Goal: Task Accomplishment & Management: Manage account settings

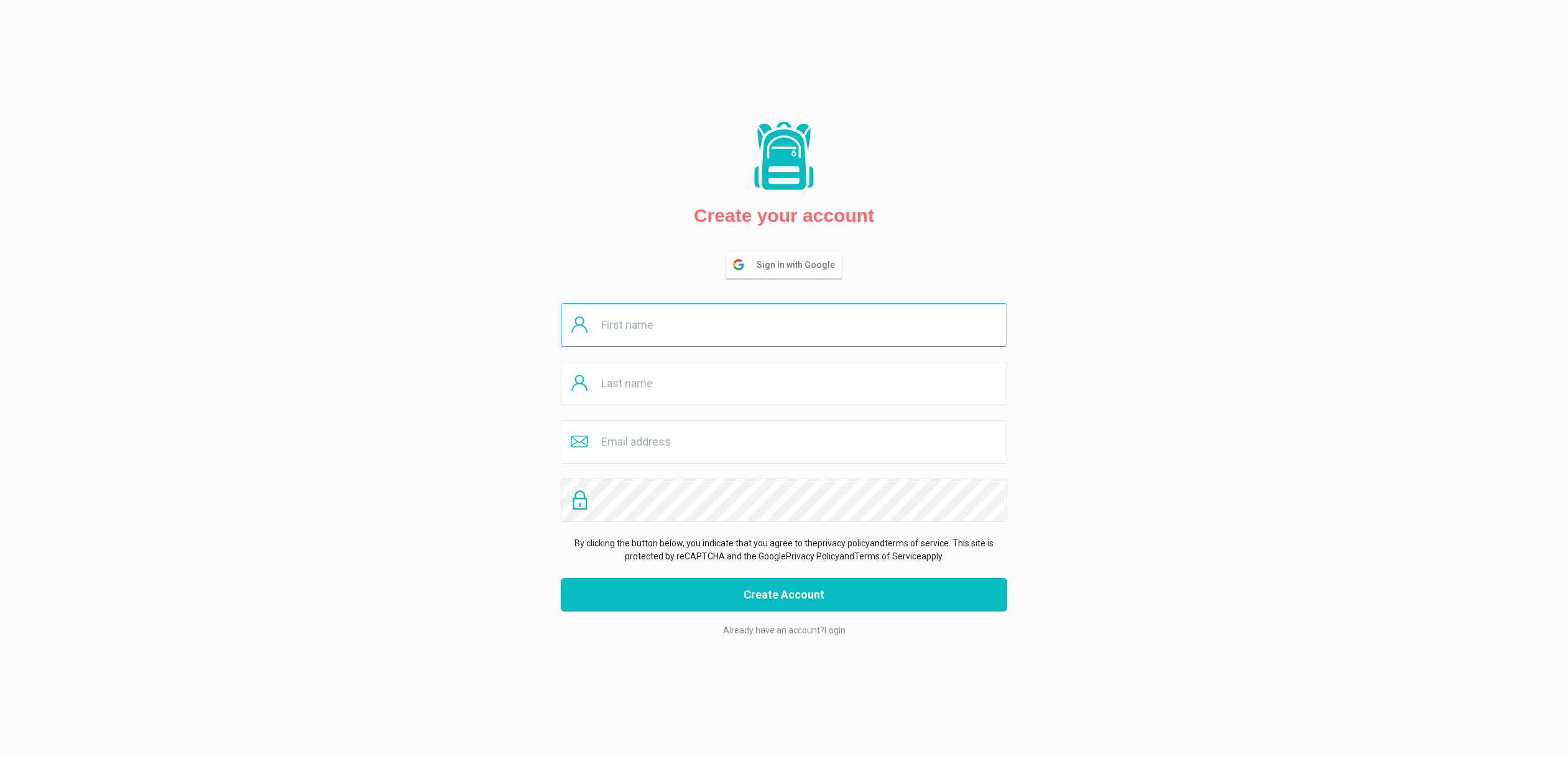
click at [639, 328] on input "text" at bounding box center [783, 324] width 446 height 44
type input "[PERSON_NAME]"
click at [622, 392] on input "text" at bounding box center [783, 383] width 446 height 44
click at [608, 385] on input "S [PERSON_NAME]" at bounding box center [783, 383] width 446 height 44
type input "[PERSON_NAME]"
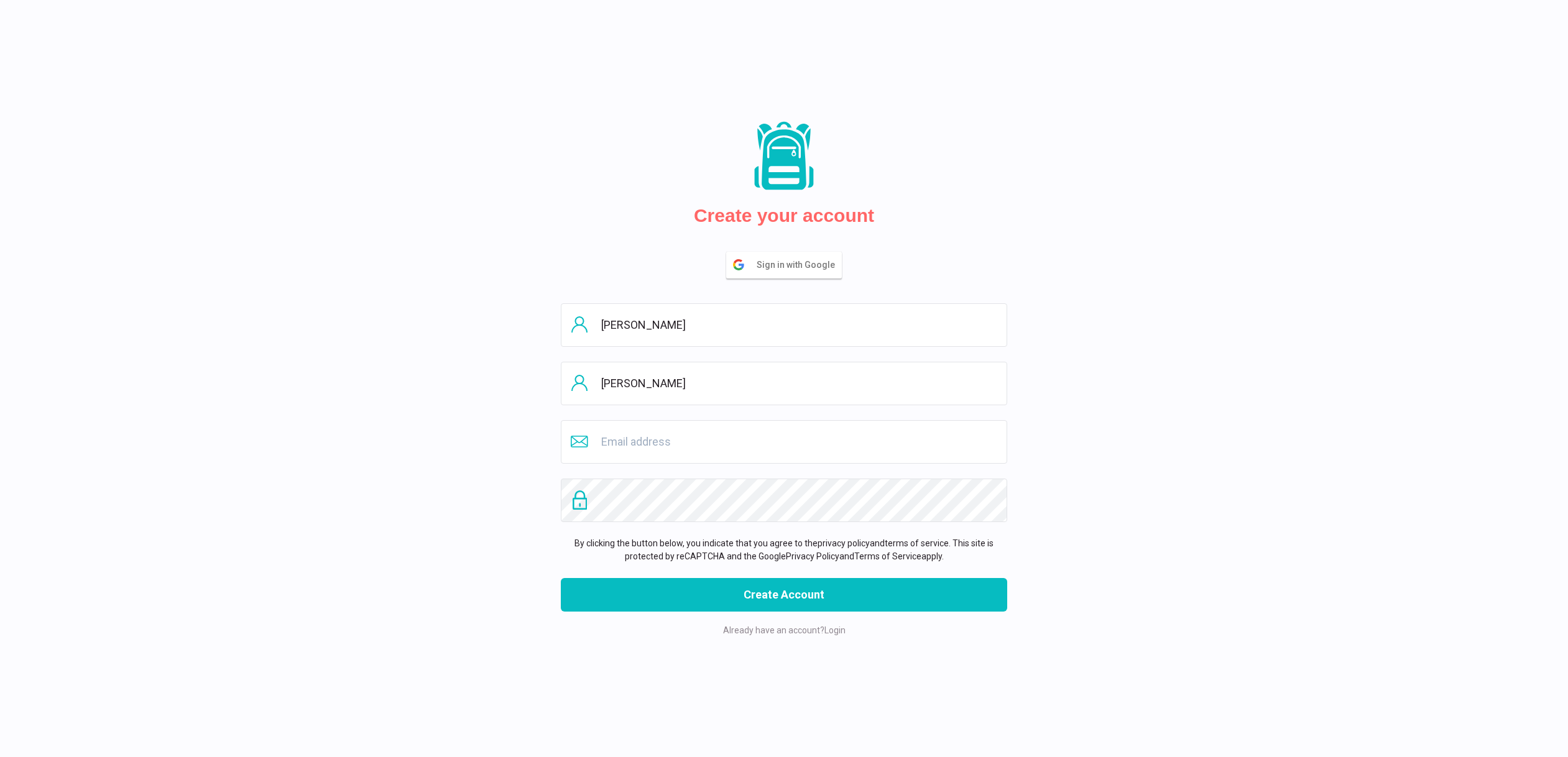
click at [612, 439] on icon at bounding box center [579, 441] width 69 height 12
click at [622, 440] on input "email" at bounding box center [783, 442] width 446 height 44
type input "[EMAIL_ADDRESS][DOMAIN_NAME]"
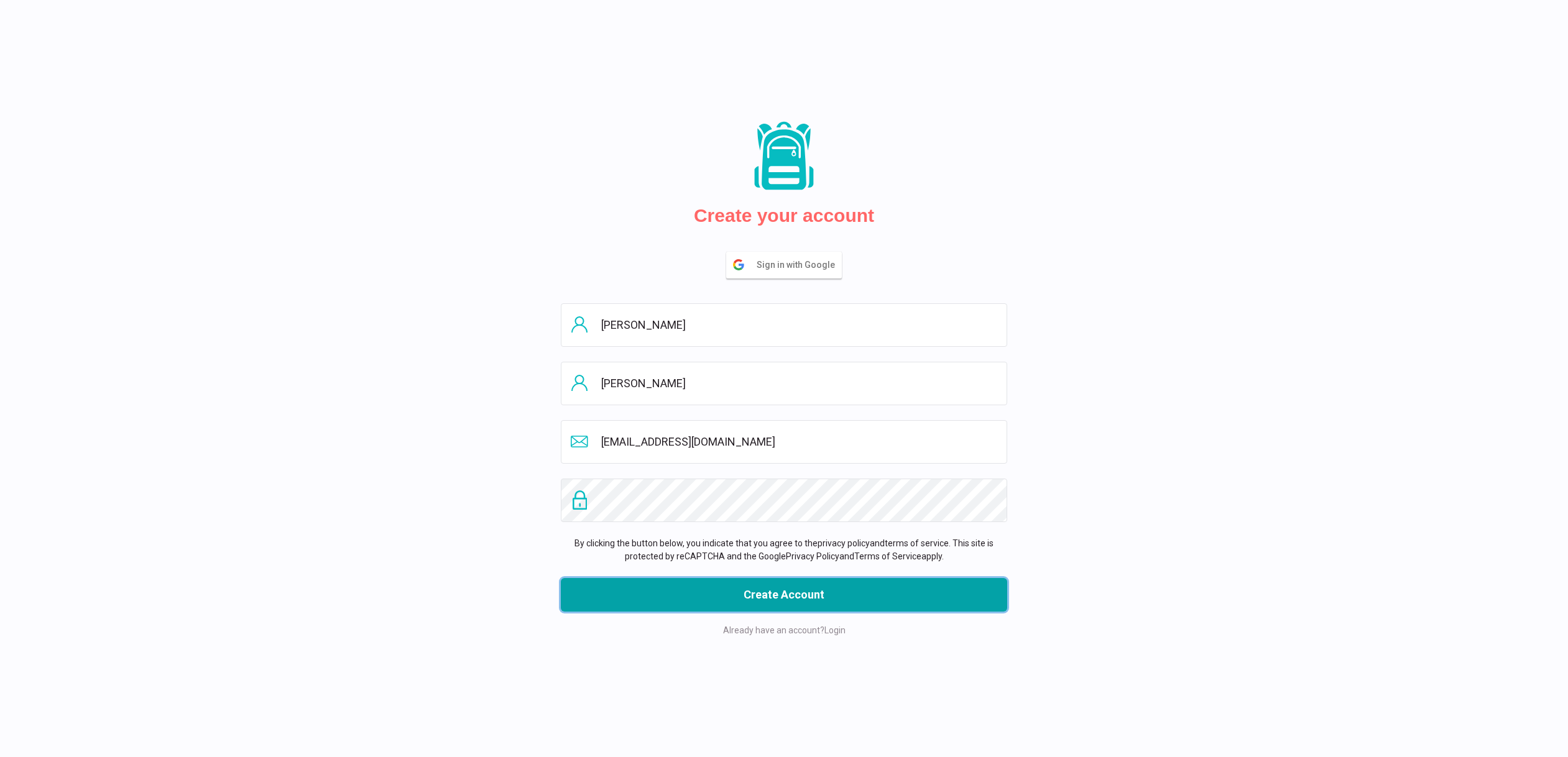
click at [801, 598] on button "Create Account" at bounding box center [783, 595] width 446 height 34
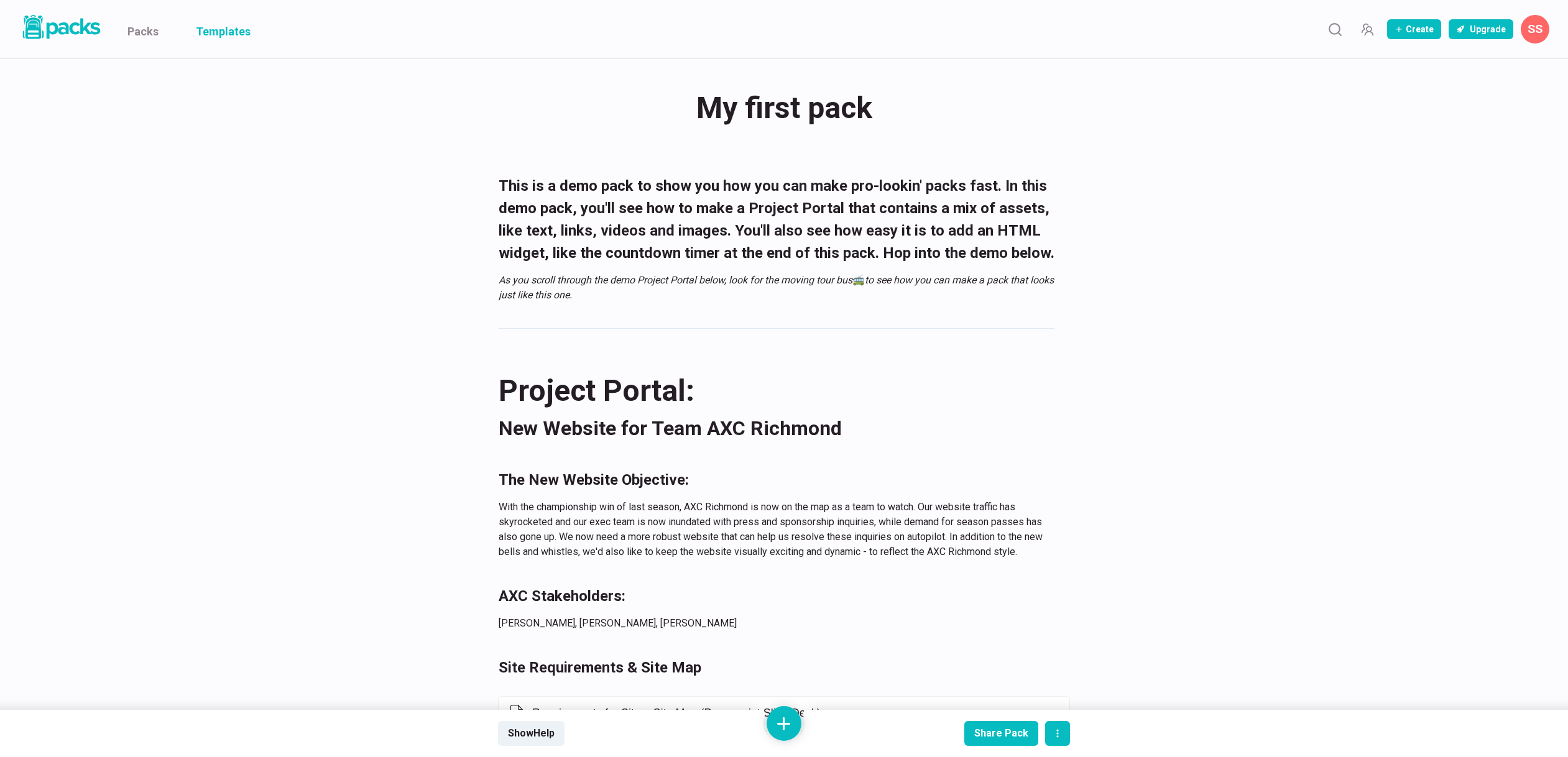
click at [211, 35] on link "Templates" at bounding box center [223, 29] width 54 height 59
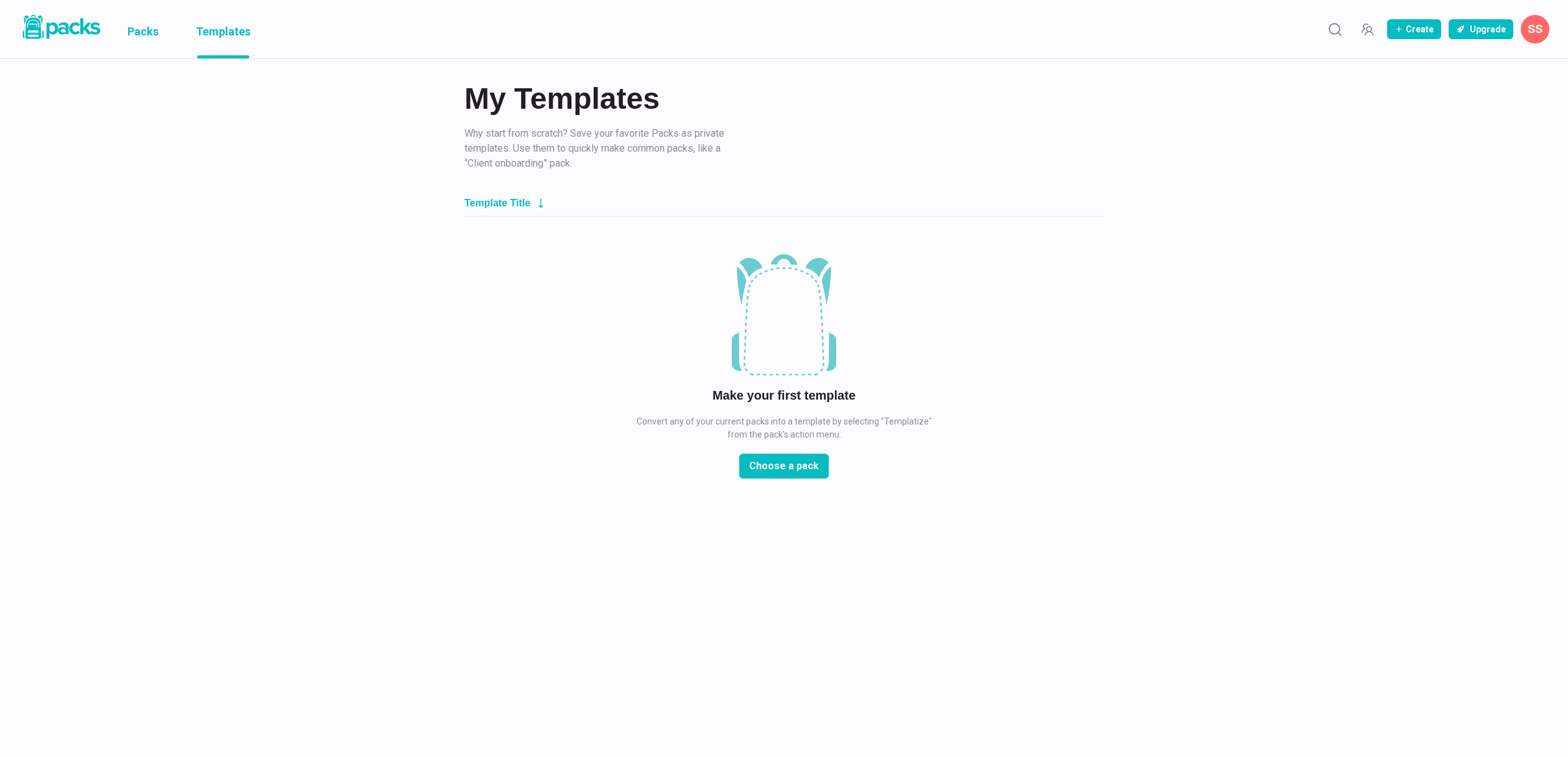
click at [136, 29] on link "Packs" at bounding box center [143, 29] width 31 height 59
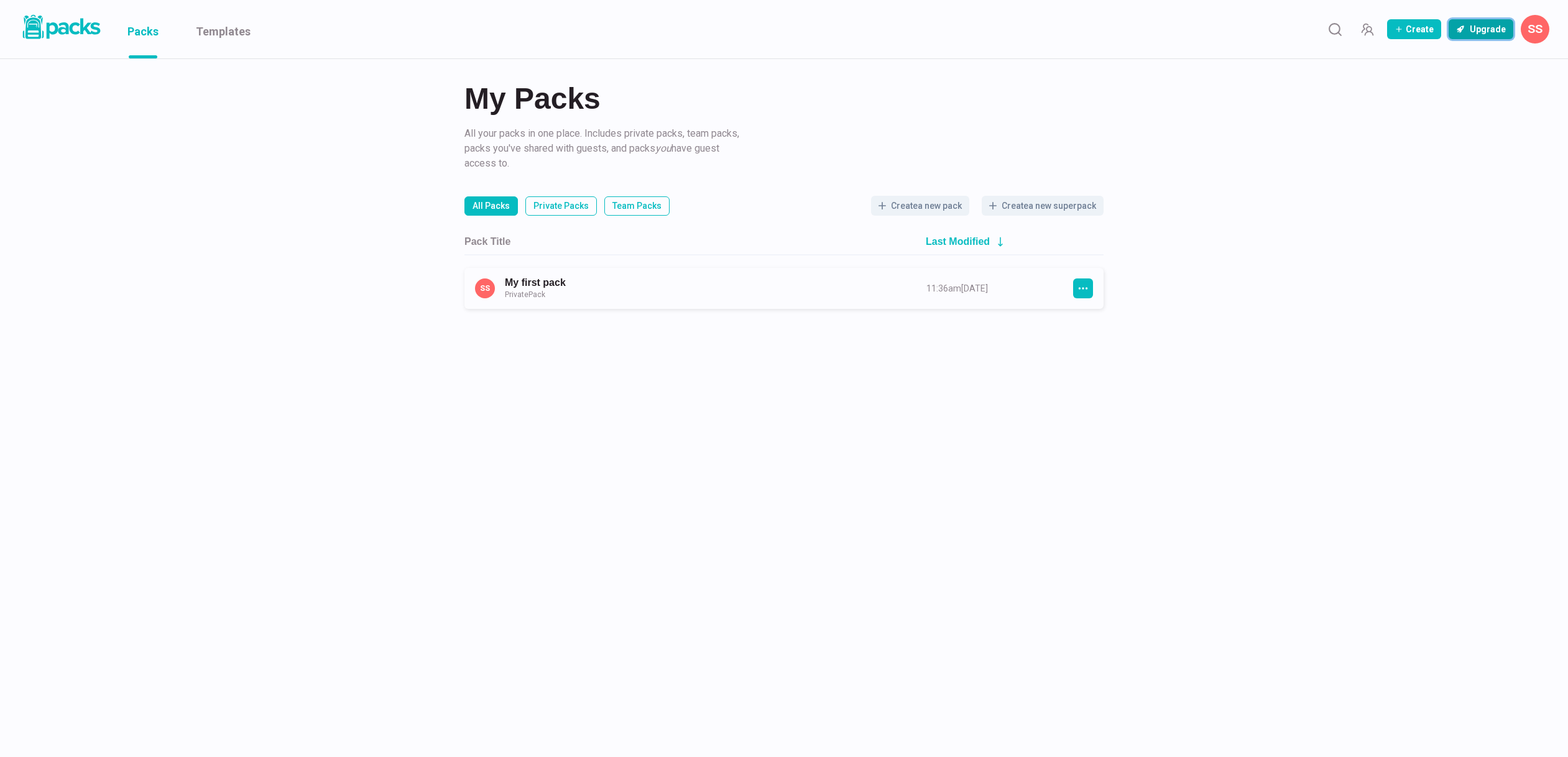
click at [1483, 28] on button "Upgrade" at bounding box center [1481, 29] width 65 height 20
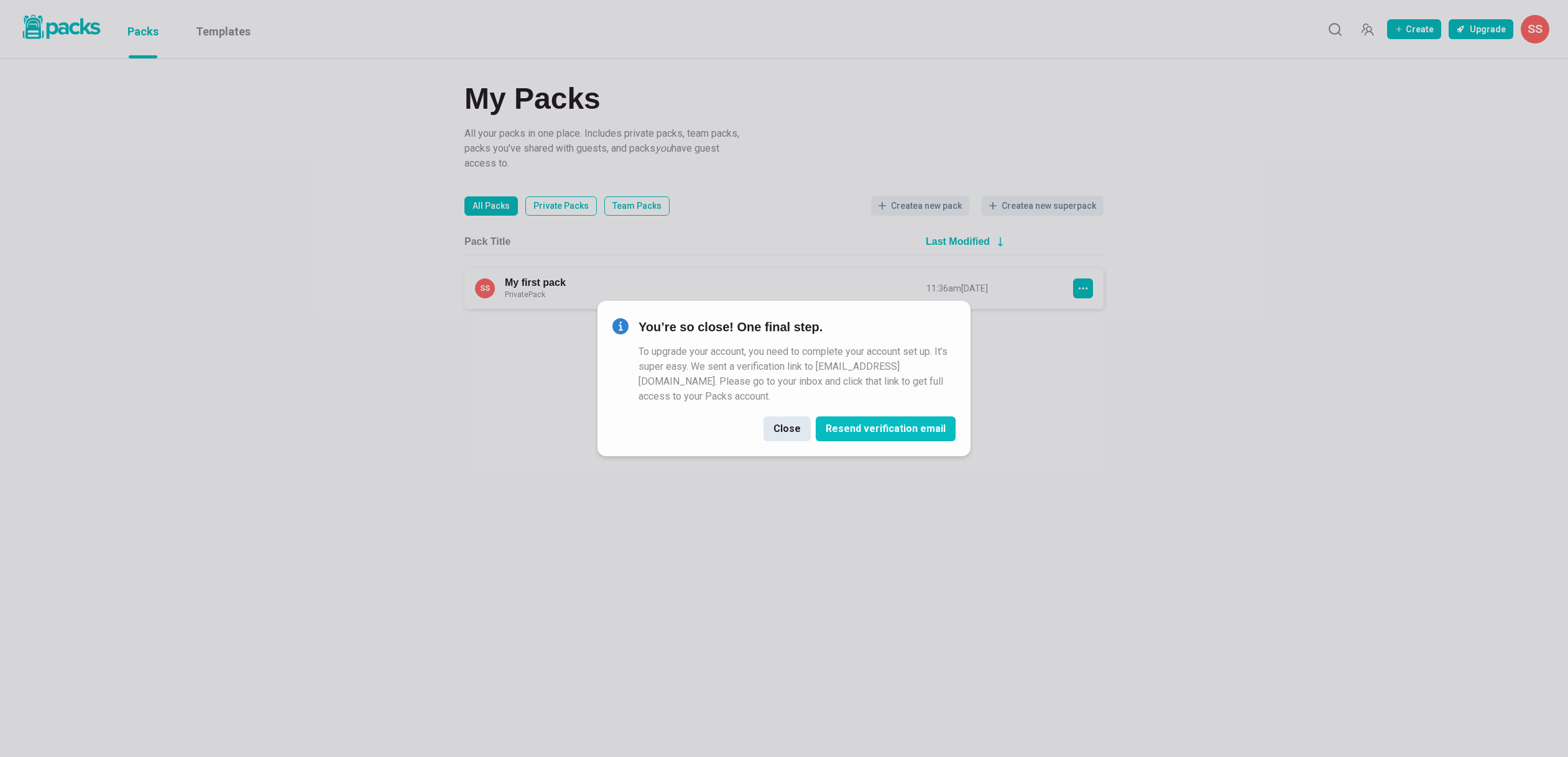
click at [788, 430] on button "Close" at bounding box center [787, 428] width 47 height 25
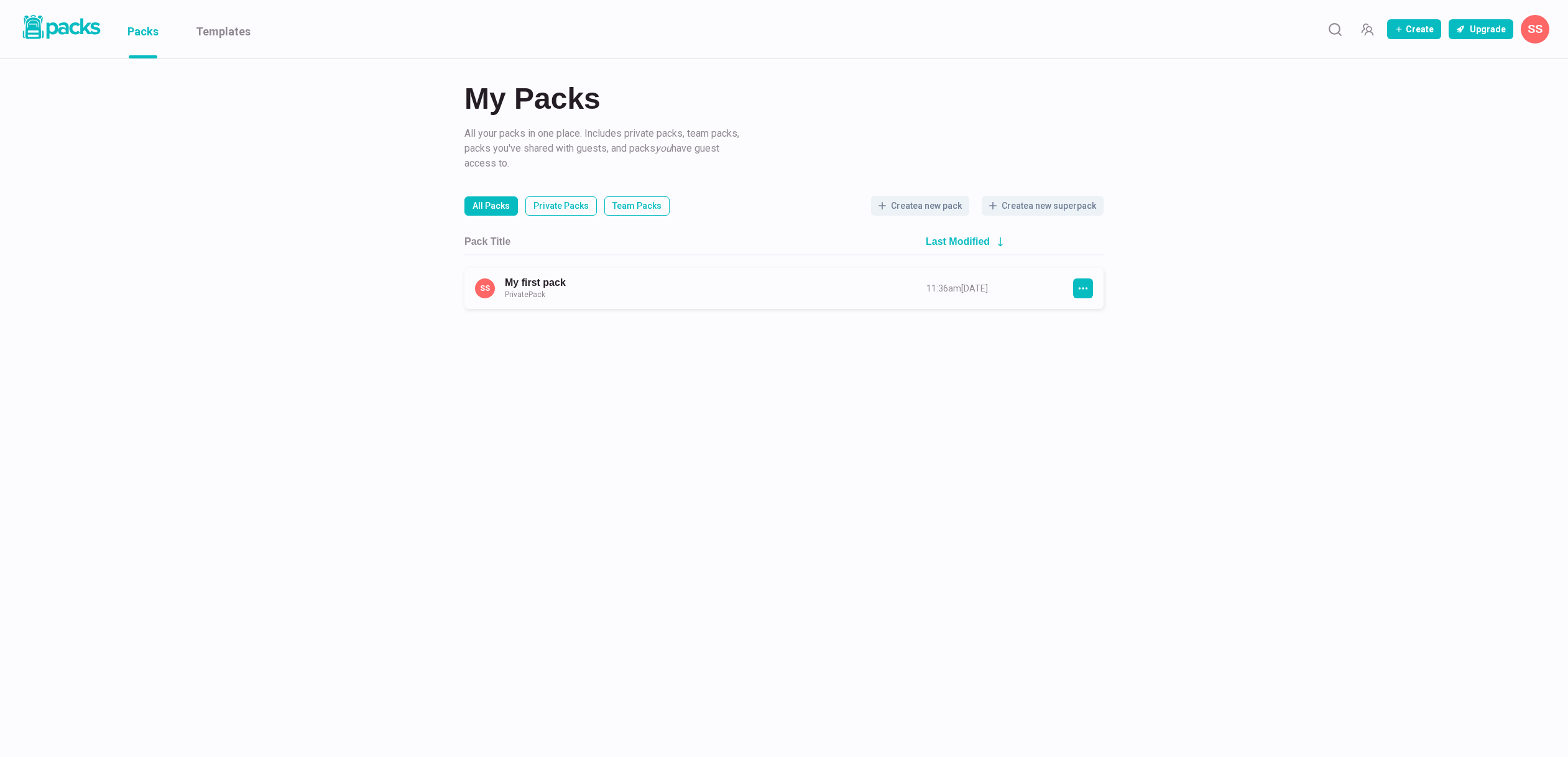
click at [1531, 36] on button "SS" at bounding box center [1535, 29] width 29 height 28
drag, startPoint x: 1459, startPoint y: 221, endPoint x: 1409, endPoint y: 223, distance: 50.0
click at [1459, 221] on button "Add-ons" at bounding box center [1458, 224] width 179 height 31
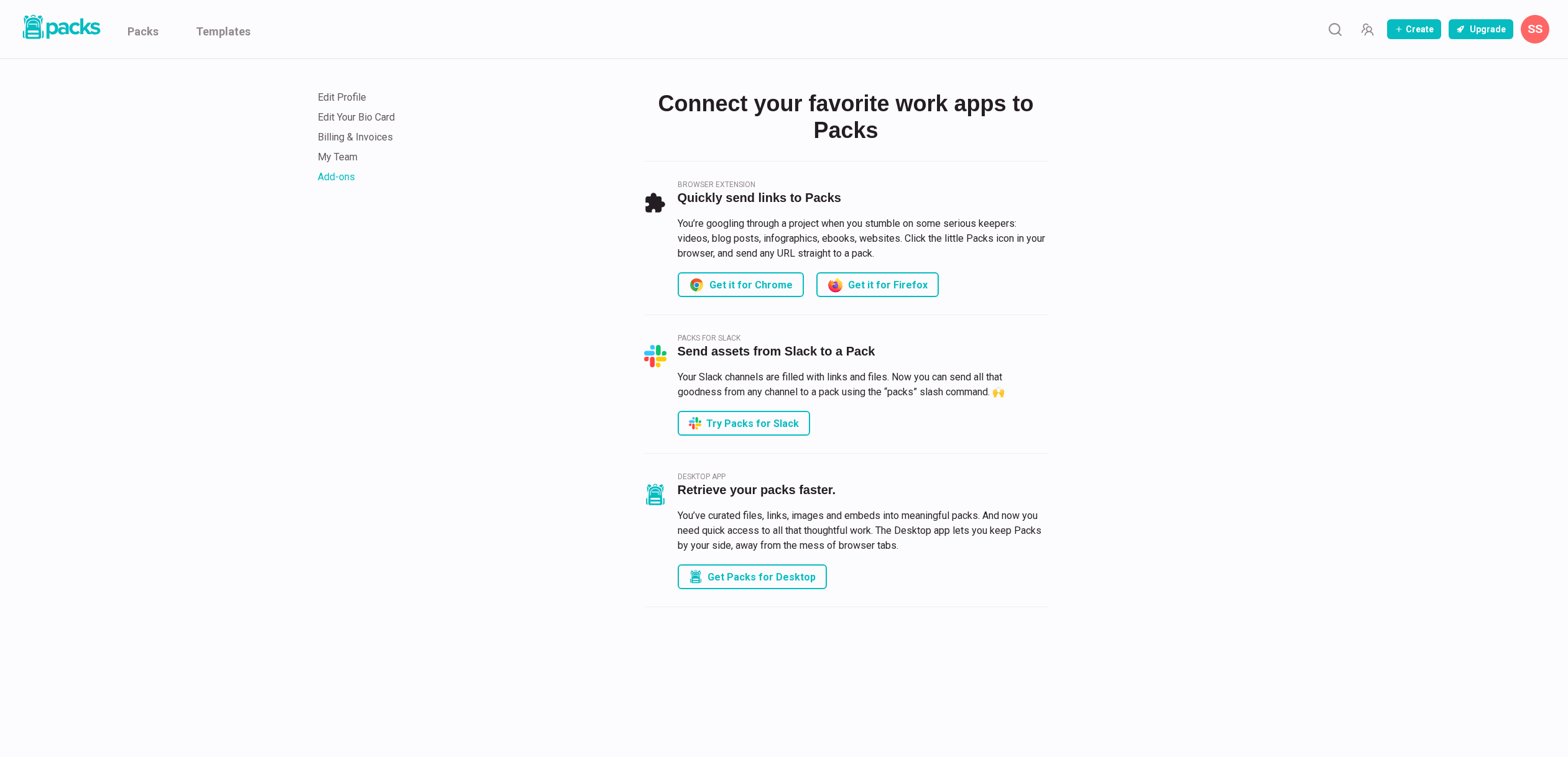
click at [1529, 37] on button "SS" at bounding box center [1535, 29] width 29 height 28
click at [1486, 246] on button "Knowledge base" at bounding box center [1458, 255] width 179 height 31
click at [1539, 36] on button "SS" at bounding box center [1535, 29] width 29 height 28
click at [1471, 155] on button "Billing & invoices" at bounding box center [1458, 161] width 179 height 31
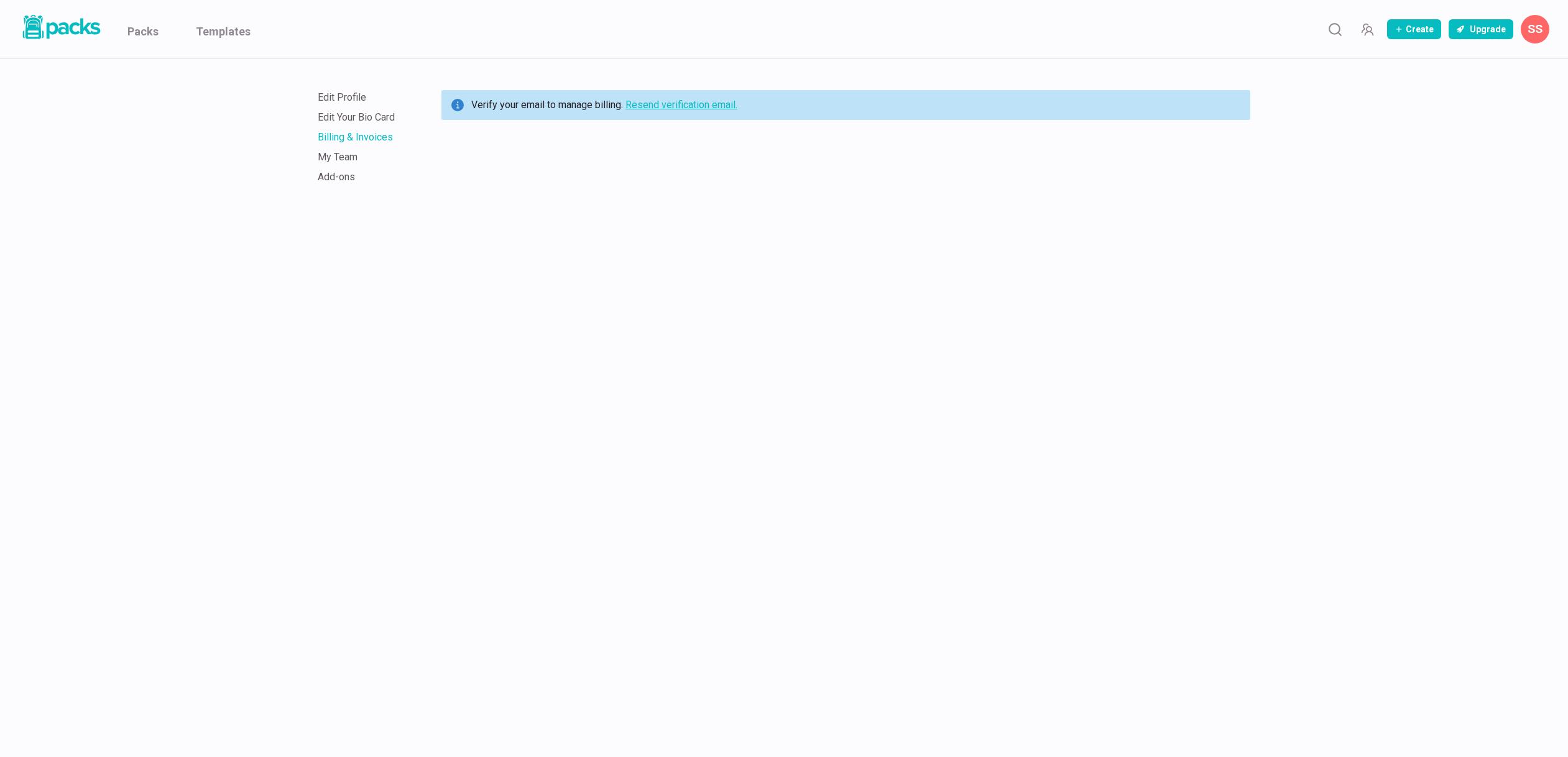
click at [716, 106] on link "Resend verification email." at bounding box center [682, 104] width 112 height 12
click at [348, 95] on link "Edit Profile" at bounding box center [342, 97] width 48 height 12
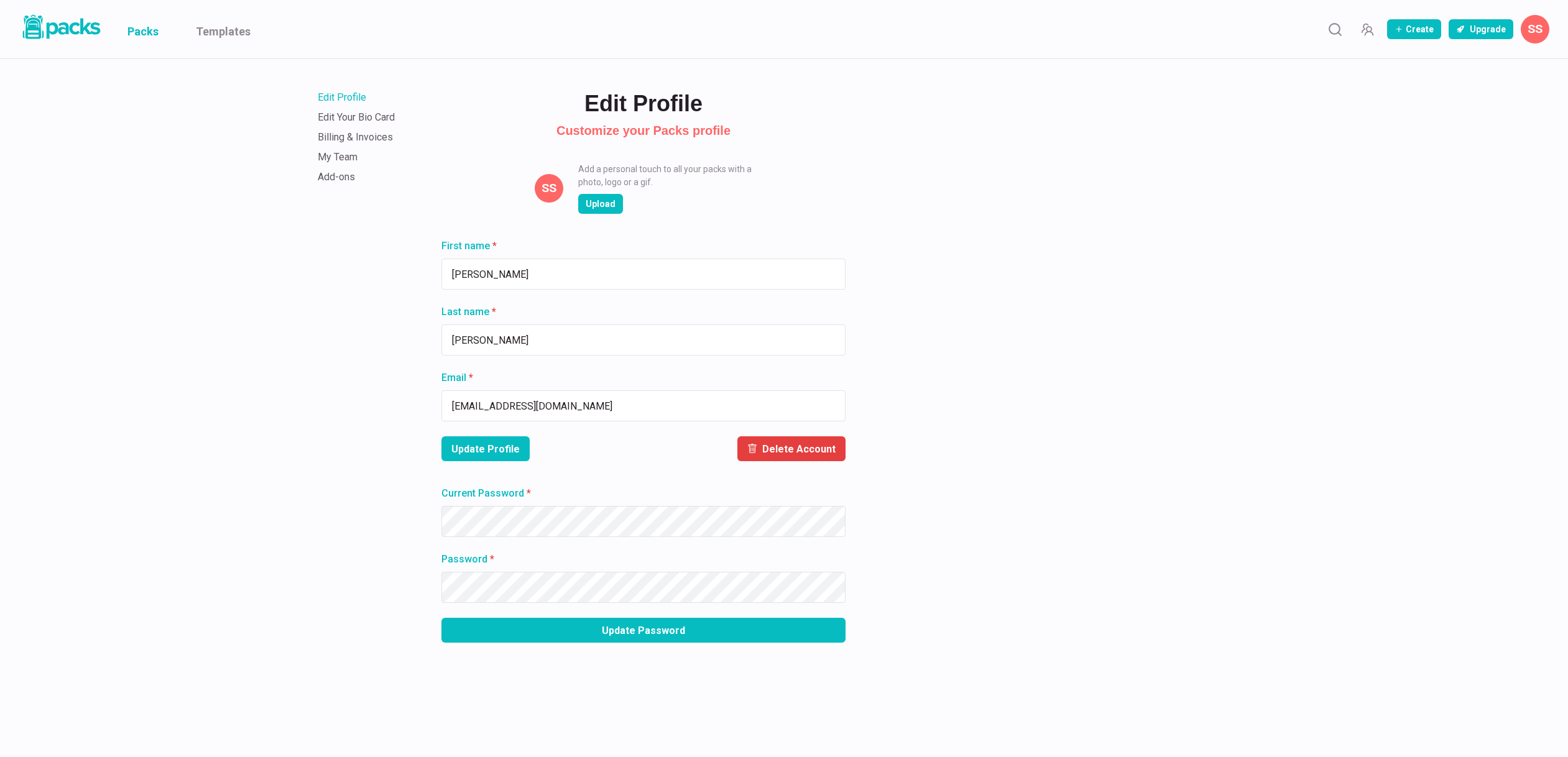
click at [143, 36] on link "Packs" at bounding box center [143, 29] width 31 height 59
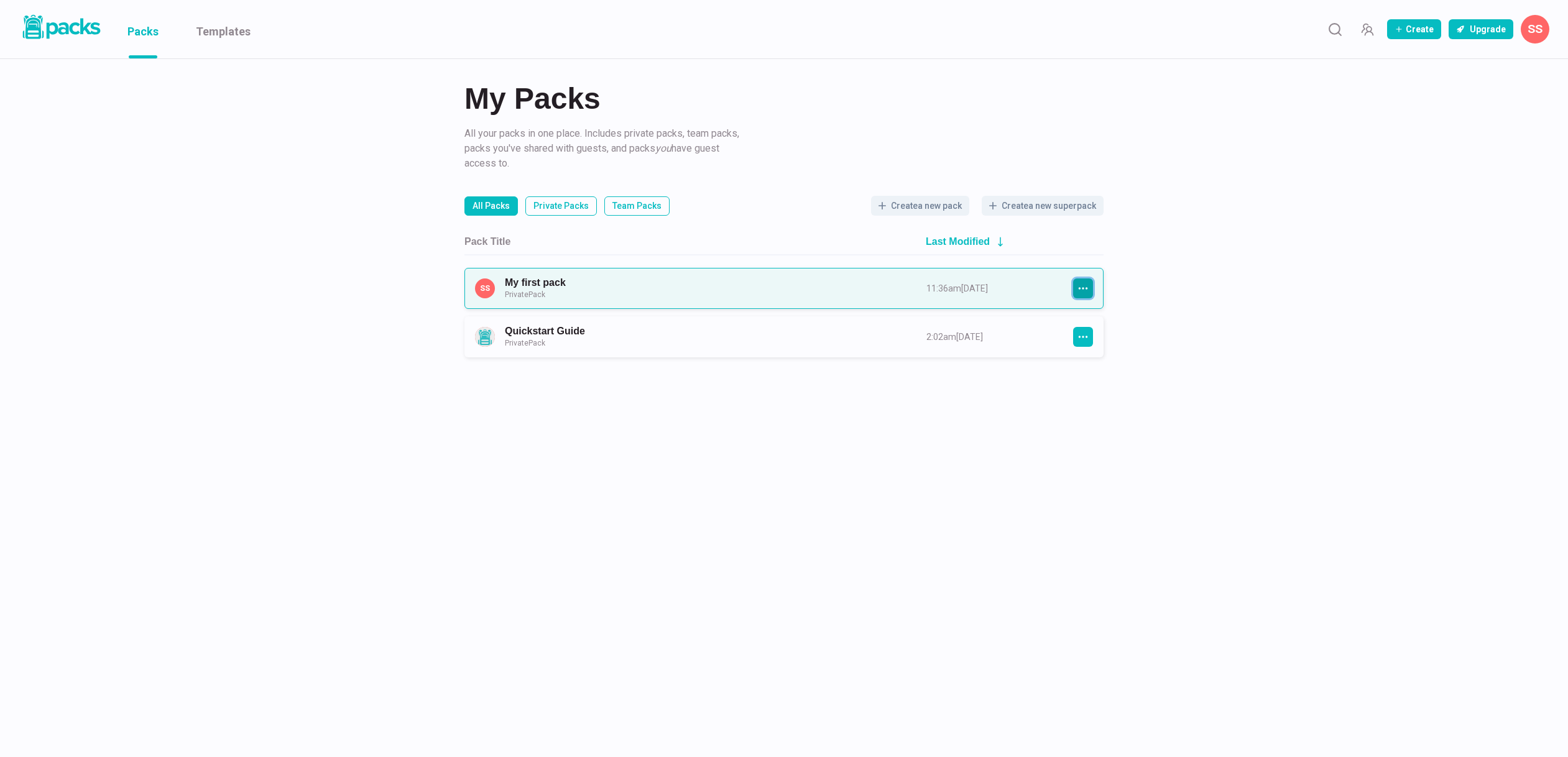
click at [1088, 289] on icon "button" at bounding box center [1082, 288] width 12 height 12
click at [1114, 444] on button "Delete" at bounding box center [1130, 444] width 112 height 30
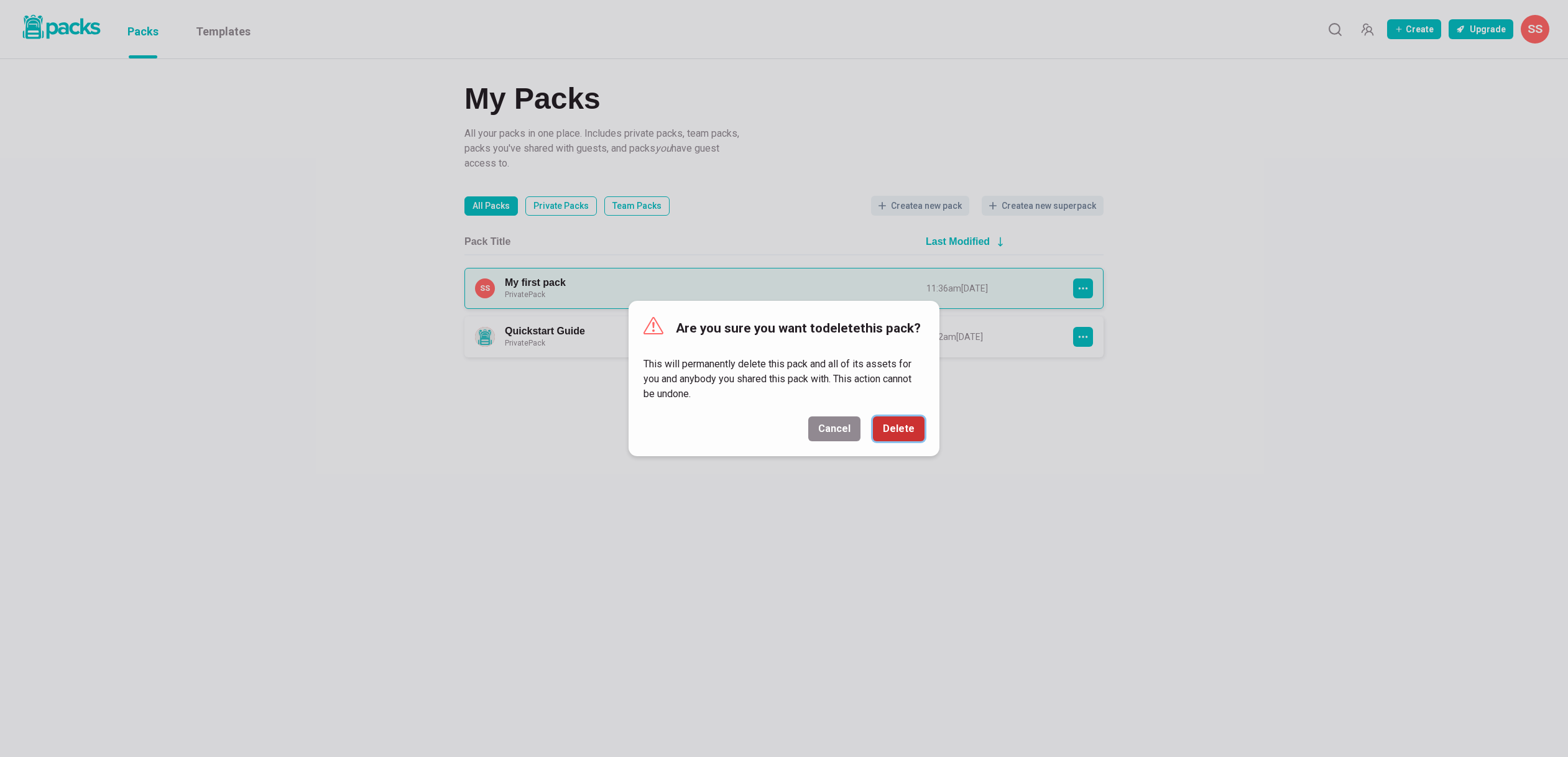
click at [918, 431] on button "Delete" at bounding box center [899, 428] width 52 height 25
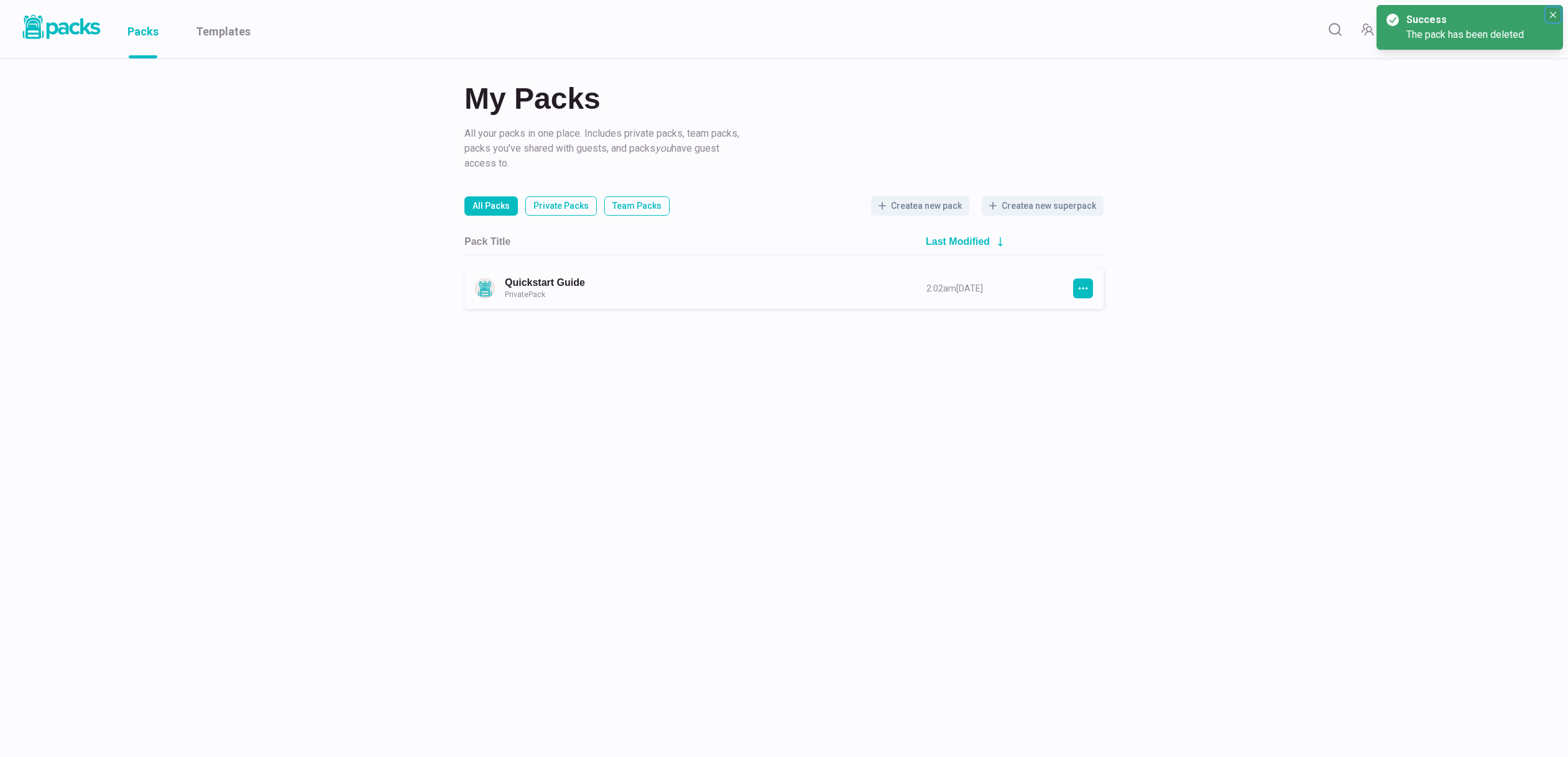
click at [1554, 13] on icon "Close" at bounding box center [1552, 14] width 6 height 6
click at [1540, 28] on button "SS" at bounding box center [1535, 29] width 29 height 28
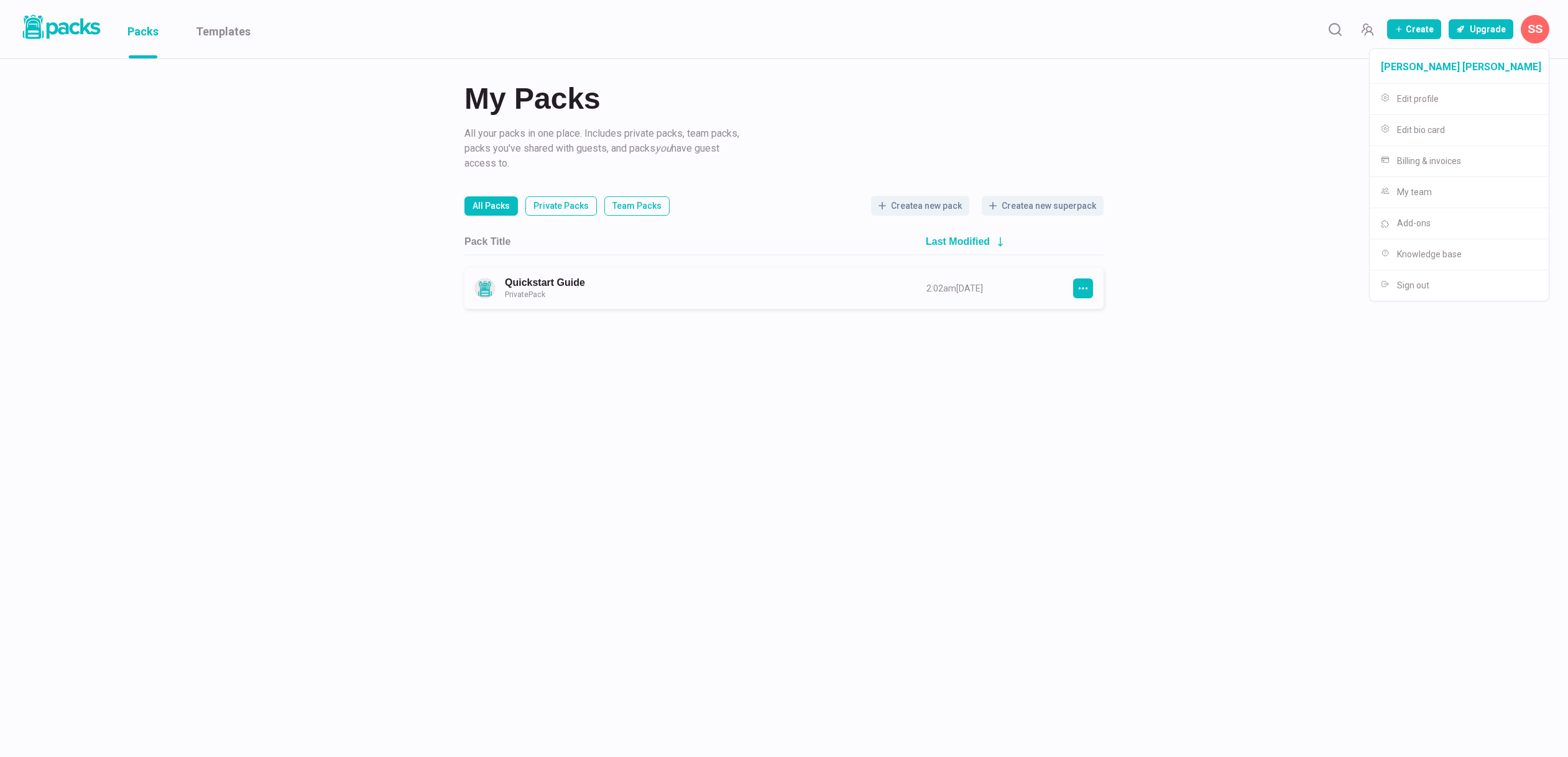
click at [1378, 133] on div "My Packs All your packs in one place. Includes private packs, team packs, packs…" at bounding box center [784, 154] width 1568 height 309
click at [1531, 40] on button "SS" at bounding box center [1535, 29] width 29 height 28
click at [1475, 92] on button "Edit profile" at bounding box center [1458, 99] width 179 height 31
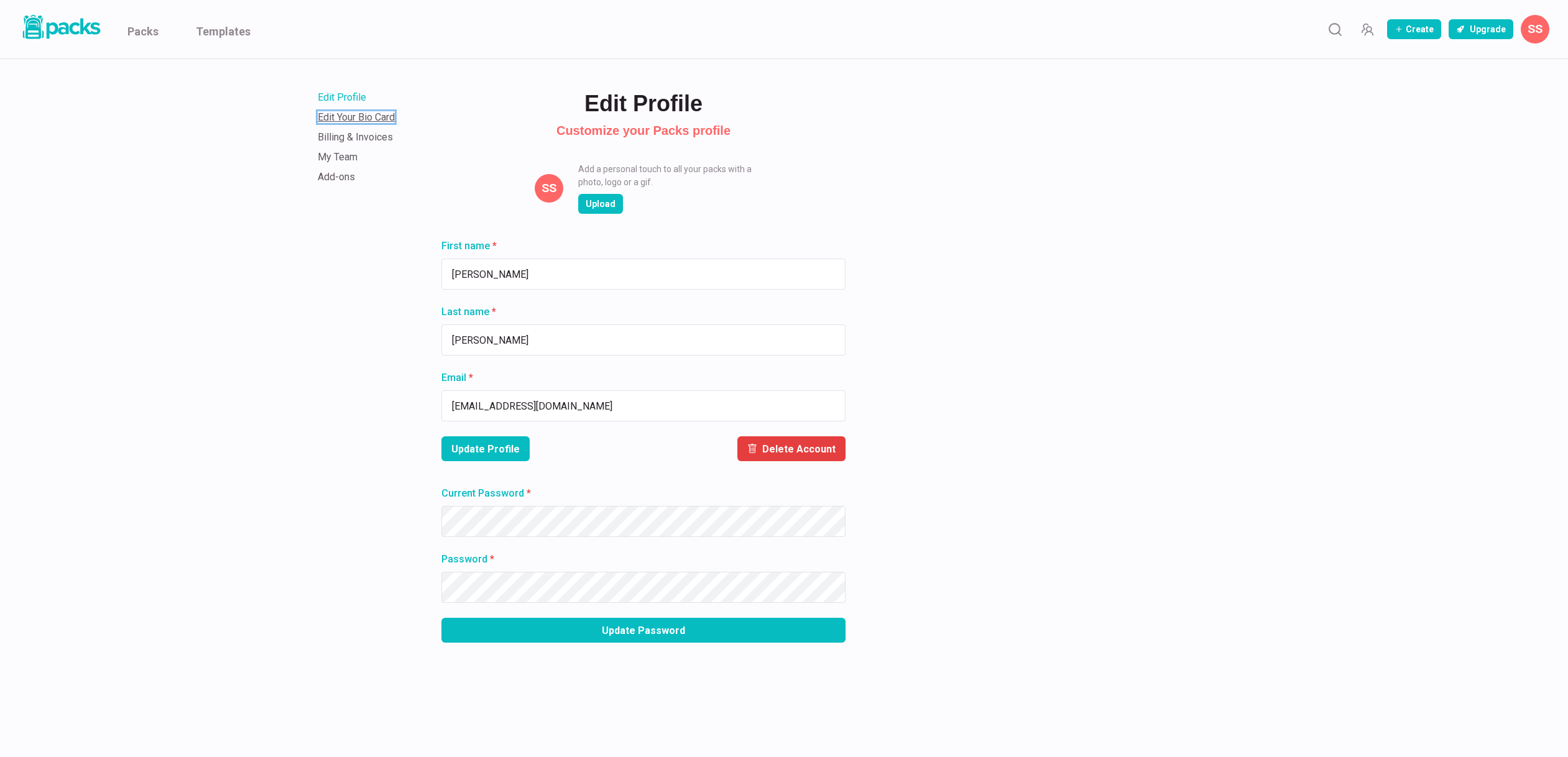
click at [347, 113] on link "Edit Your Bio Card" at bounding box center [356, 117] width 78 height 12
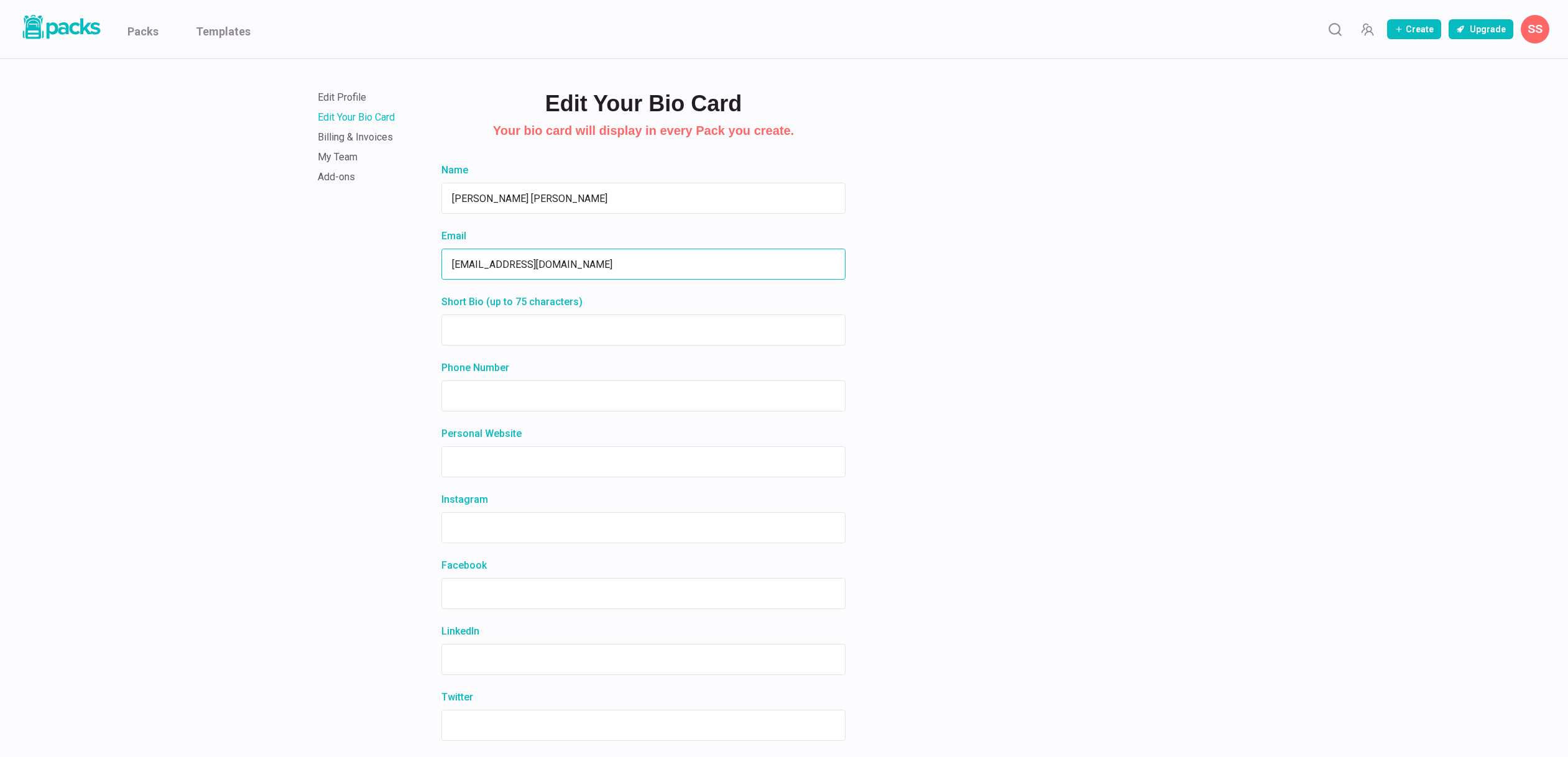
drag, startPoint x: 591, startPoint y: 268, endPoint x: 359, endPoint y: 263, distance: 232.1
click at [359, 263] on div "Edit Profile Edit Your Bio Card Billing & Invoices My Team Add-ons Edit Your Bi…" at bounding box center [784, 423] width 933 height 729
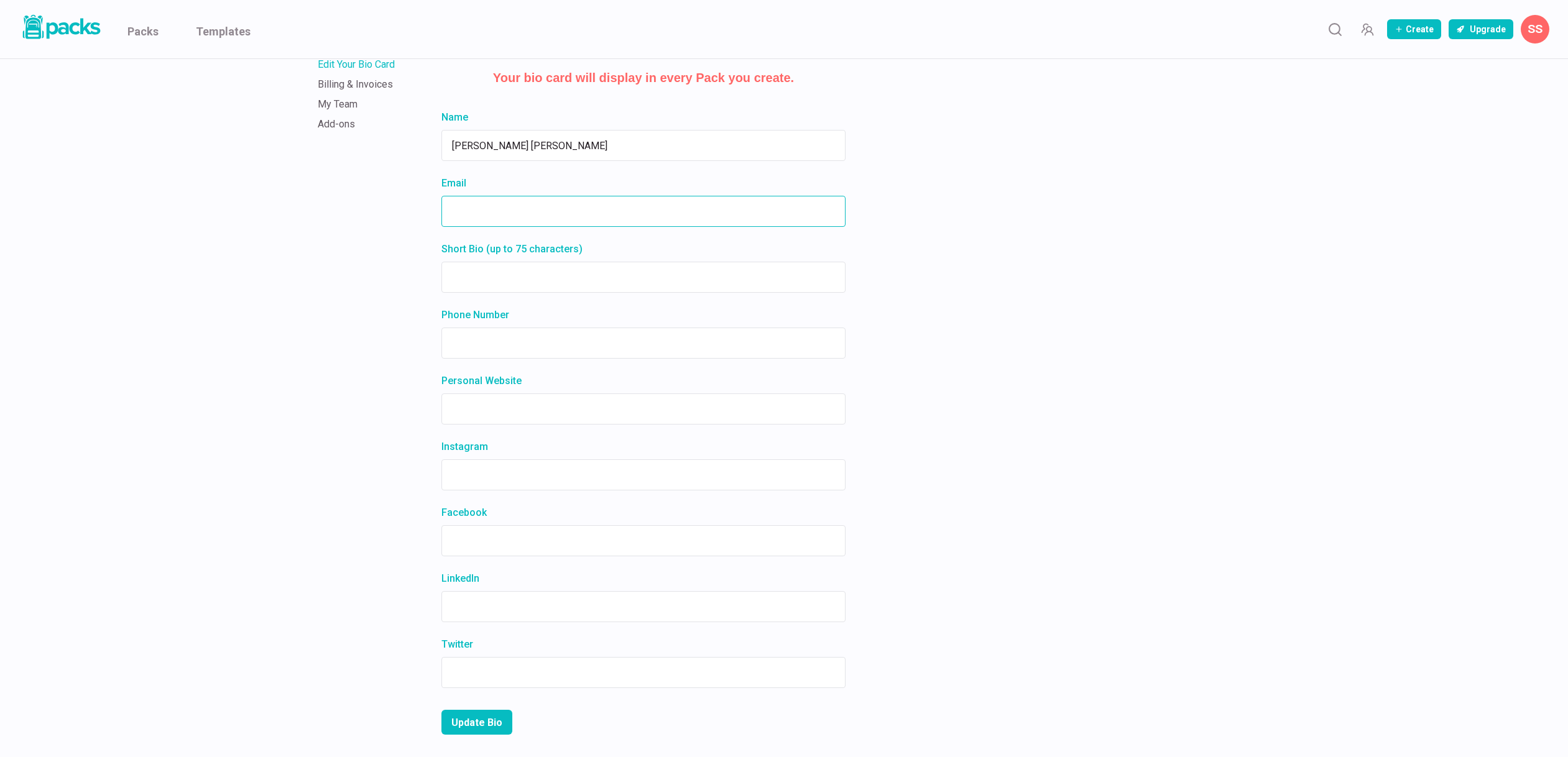
scroll to position [55, 0]
drag, startPoint x: 476, startPoint y: 720, endPoint x: 276, endPoint y: 681, distance: 203.8
click at [476, 720] on button "Update Bio" at bounding box center [477, 720] width 71 height 25
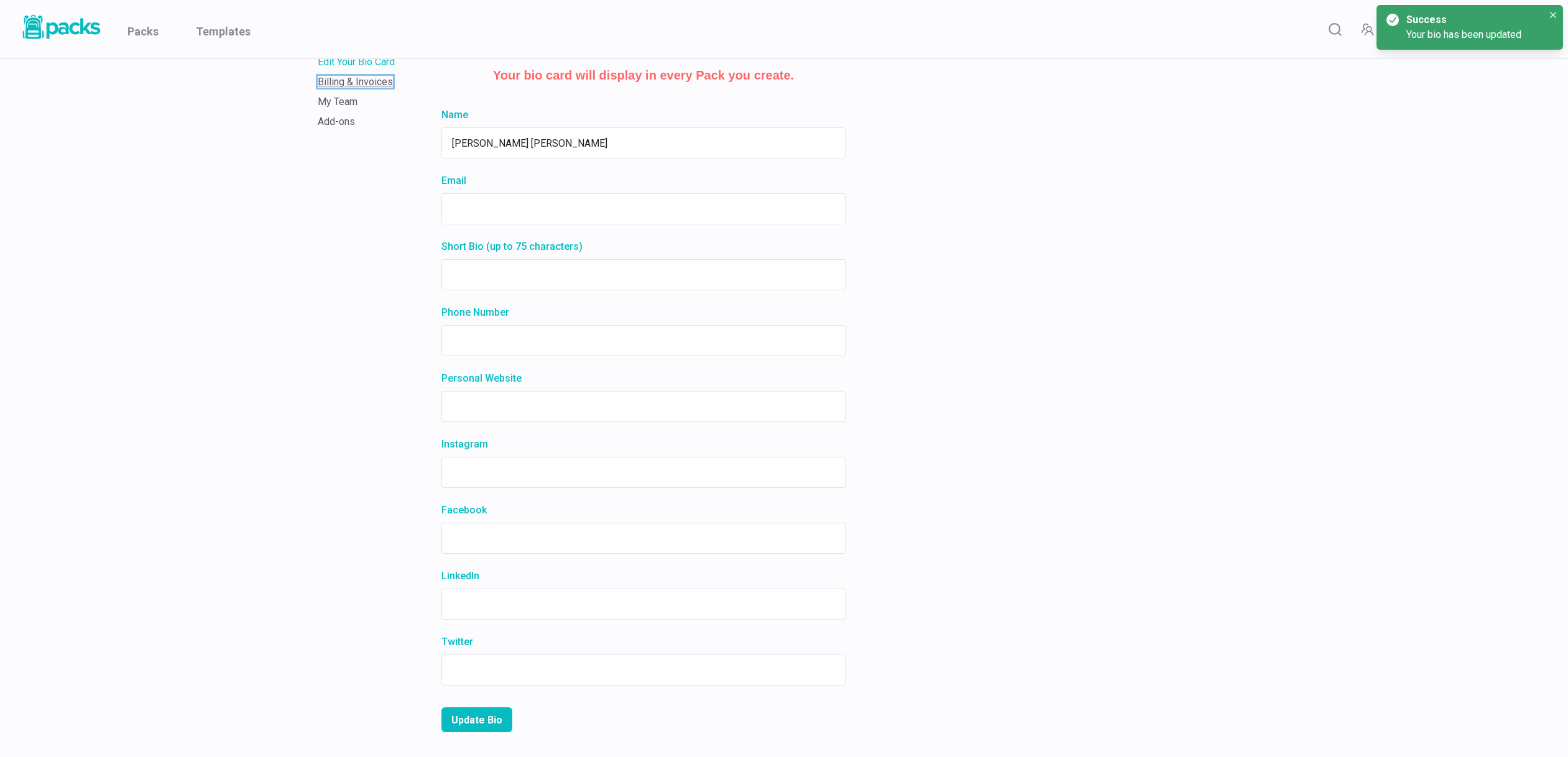
click at [355, 87] on link "Billing & Invoices" at bounding box center [355, 81] width 75 height 12
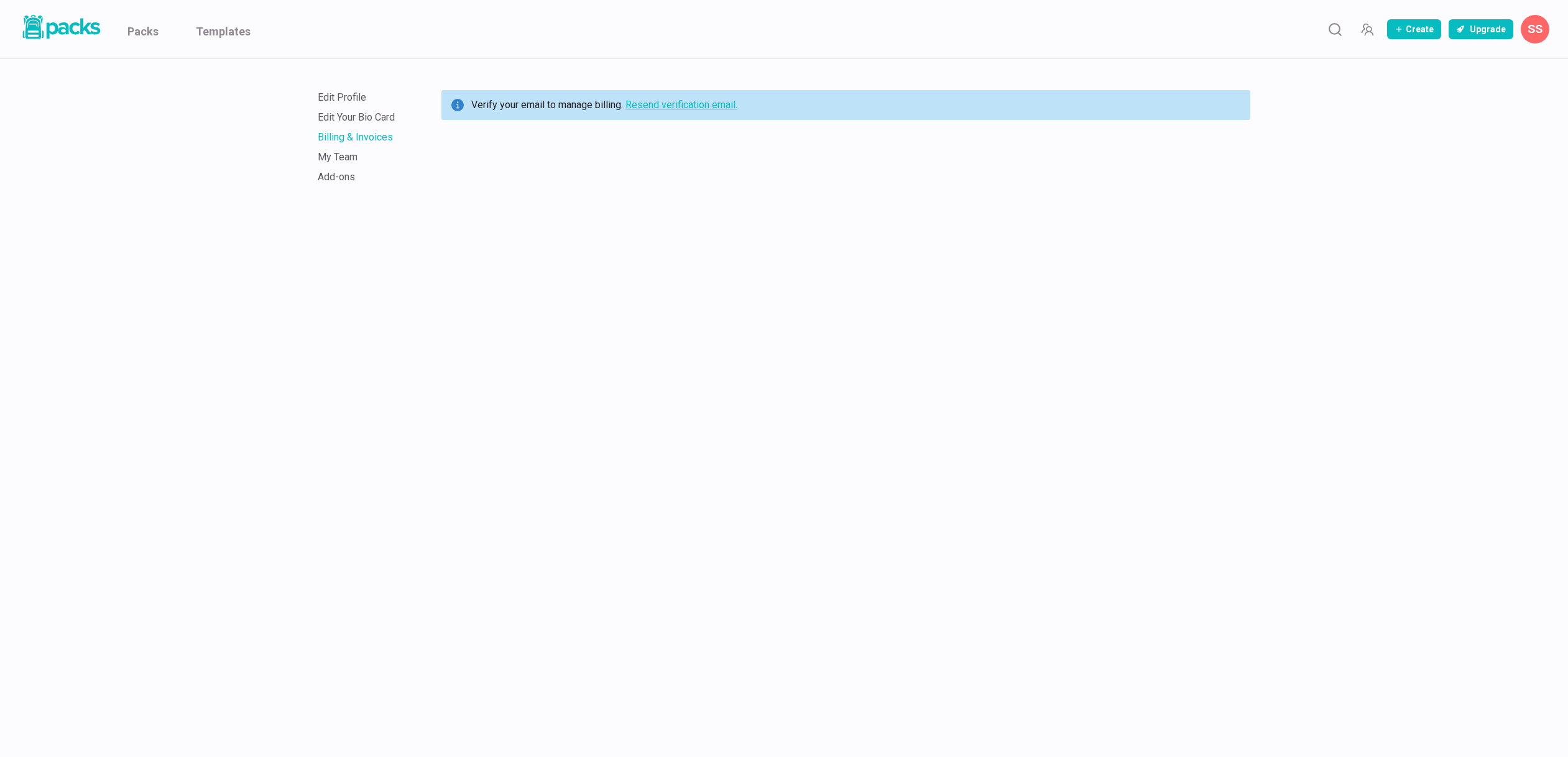
click at [692, 106] on link "Resend verification email." at bounding box center [682, 104] width 112 height 12
